Goal: Transaction & Acquisition: Purchase product/service

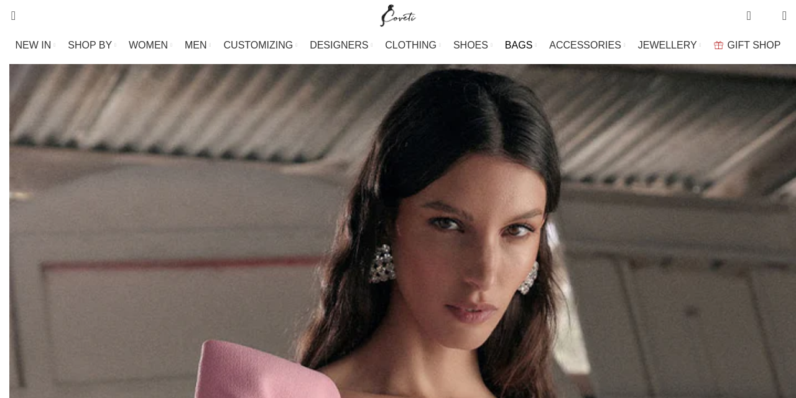
click at [505, 51] on span "BAGS" at bounding box center [518, 45] width 27 height 12
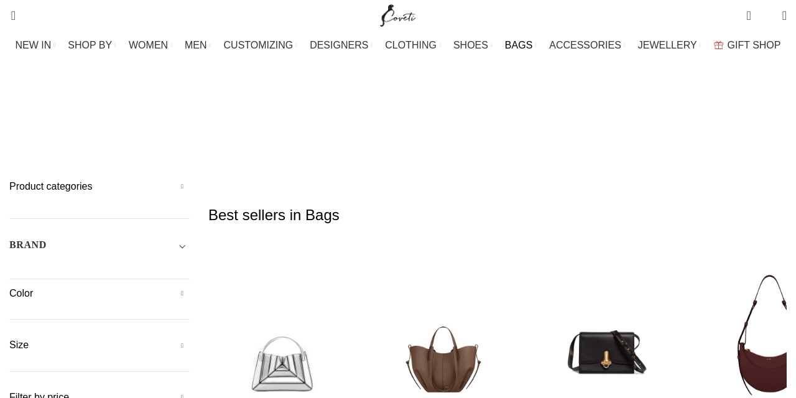
click at [9, 238] on h5 "BRAND" at bounding box center [27, 245] width 37 height 14
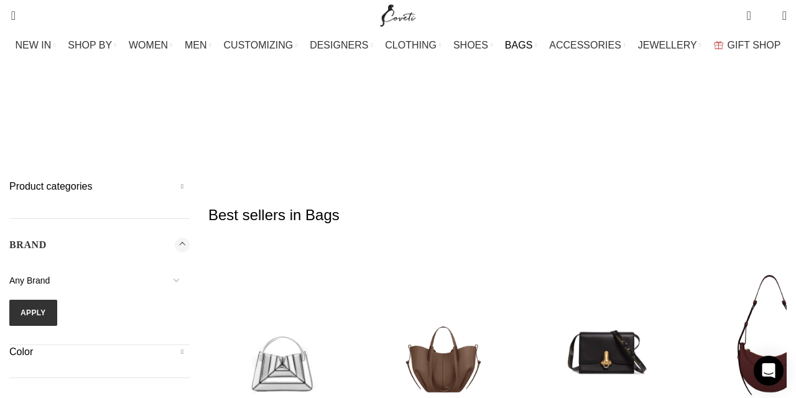
click at [24, 260] on div "16Arlington Adam Lippes Agua By Agua Bendita Aje Alejandra De Coss Alemais Ales…" at bounding box center [99, 293] width 180 height 66
click at [25, 276] on span "Any Brand" at bounding box center [29, 281] width 40 height 10
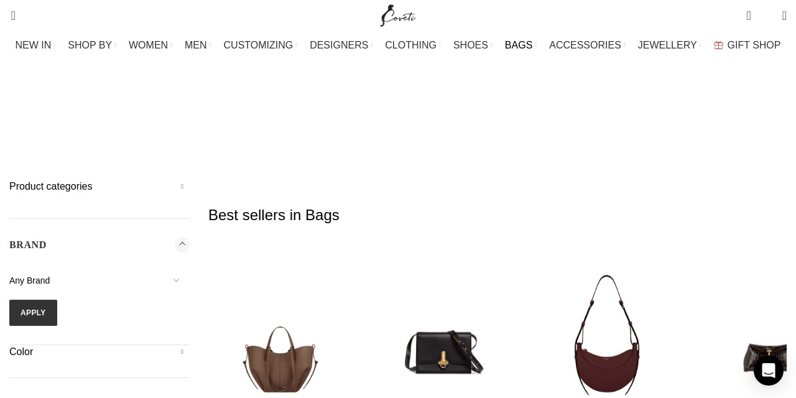
click at [25, 276] on span "Any Brand" at bounding box center [29, 281] width 40 height 10
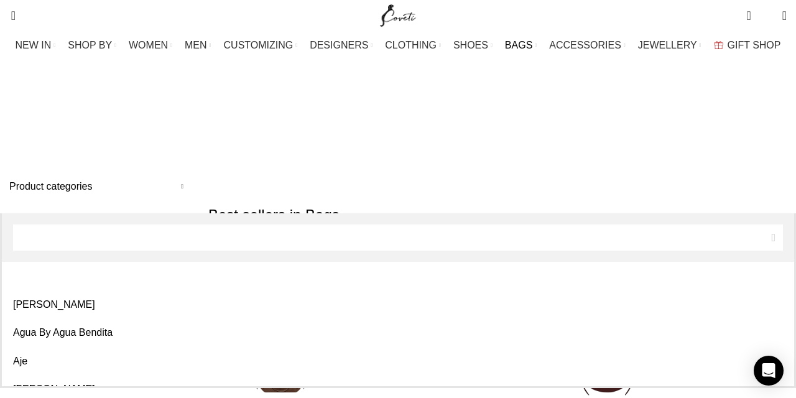
click at [25, 276] on span "Any Brand" at bounding box center [29, 281] width 40 height 10
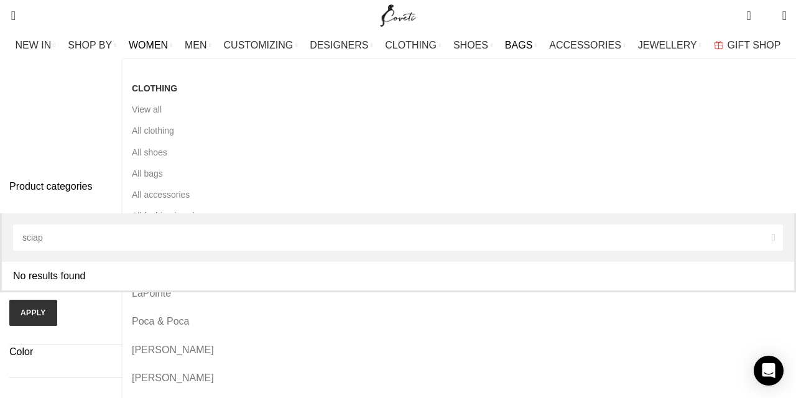
type input "sciap"
